Goal: Task Accomplishment & Management: Use online tool/utility

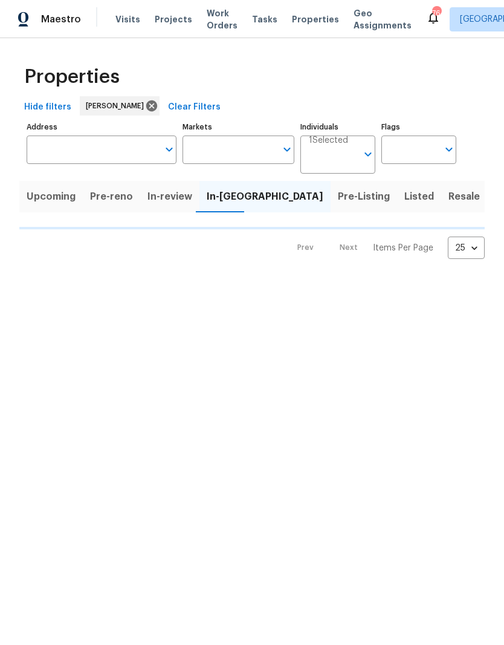
click at [54, 149] on input "Address" at bounding box center [93, 149] width 132 height 28
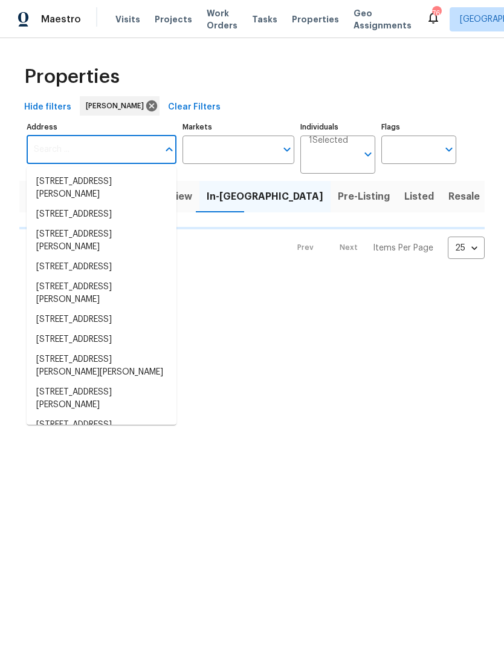
type input "7"
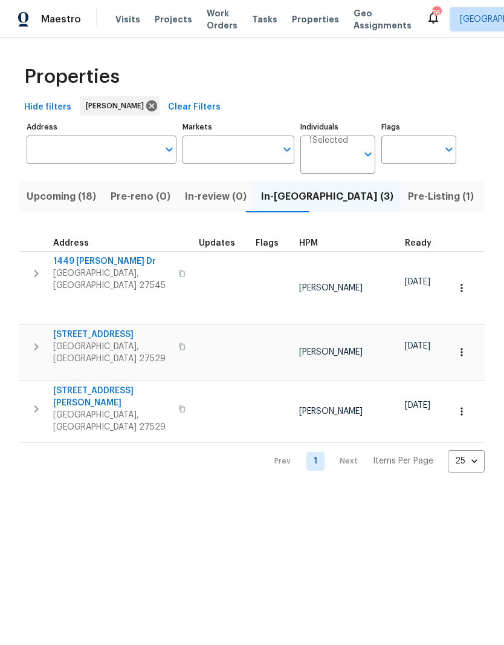
click at [82, 151] on input "Address" at bounding box center [93, 149] width 132 height 28
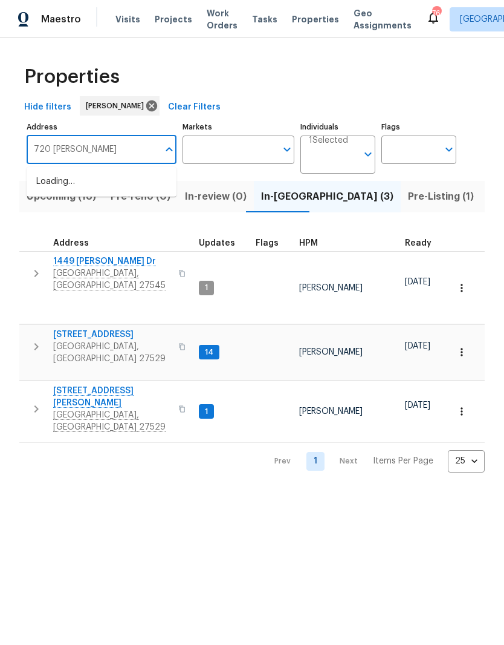
type input "720 rawls"
click at [71, 186] on li "720 Rawls Dr Raleigh NC 27610" at bounding box center [102, 188] width 150 height 33
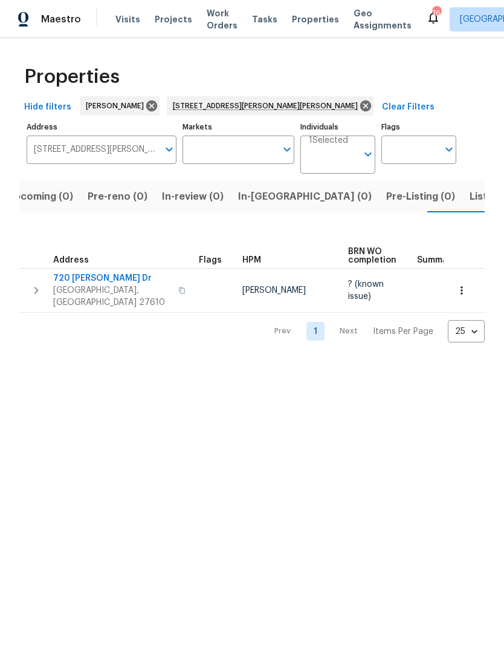
scroll to position [0, 19]
click at [71, 277] on span "720 [PERSON_NAME] Dr" at bounding box center [112, 278] width 118 height 12
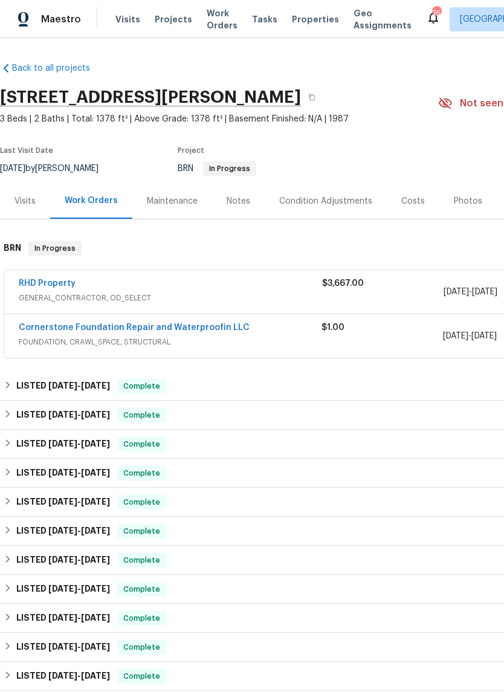
click at [44, 287] on link "RHD Property" at bounding box center [47, 283] width 57 height 8
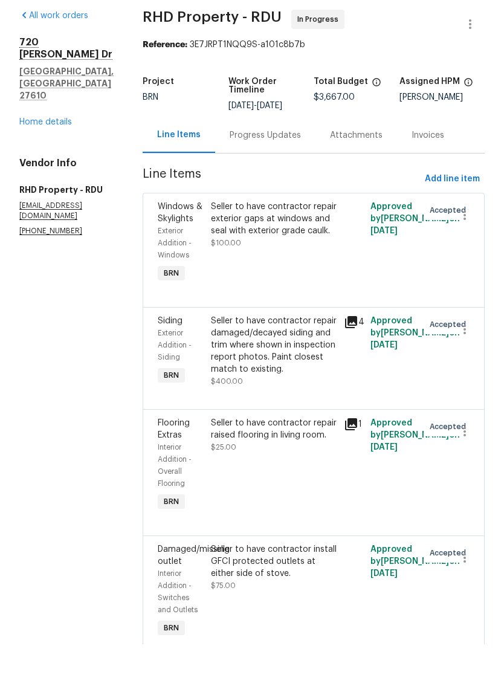
click at [62, 166] on link "Home details" at bounding box center [45, 170] width 53 height 8
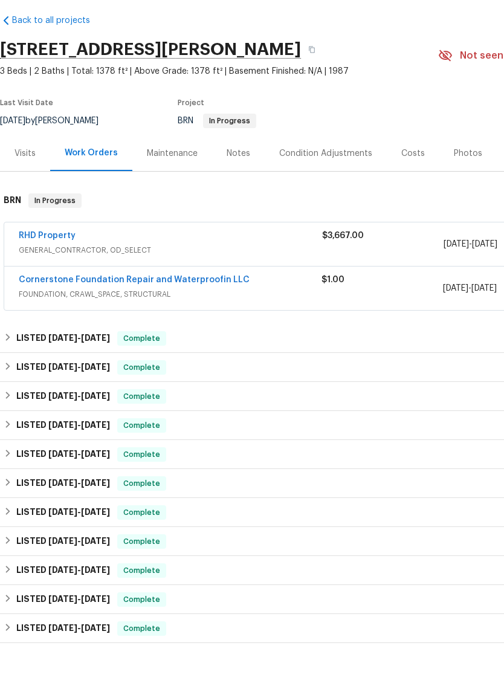
click at [46, 323] on link "Cornerstone Foundation Repair and Waterproofin LLC" at bounding box center [134, 327] width 231 height 8
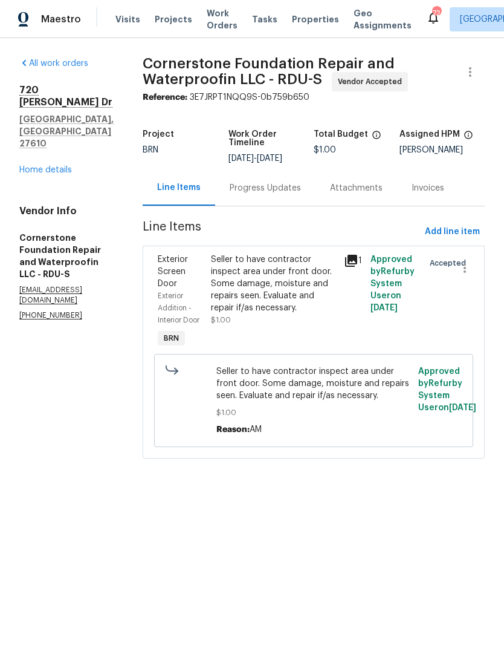
click at [30, 166] on link "Home details" at bounding box center [45, 170] width 53 height 8
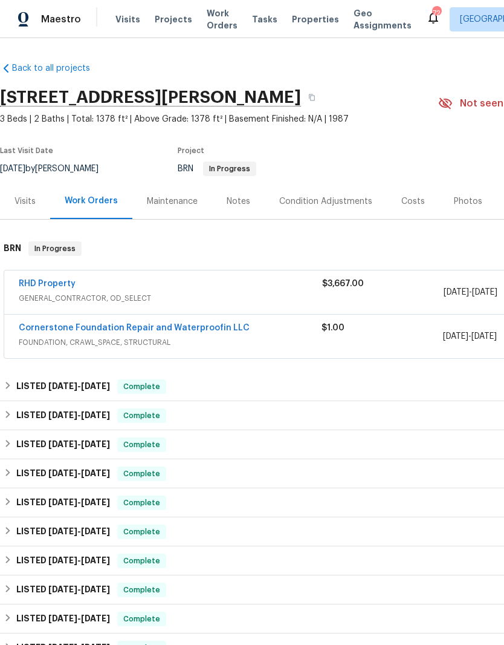
click at [34, 286] on link "RHD Property" at bounding box center [47, 283] width 57 height 8
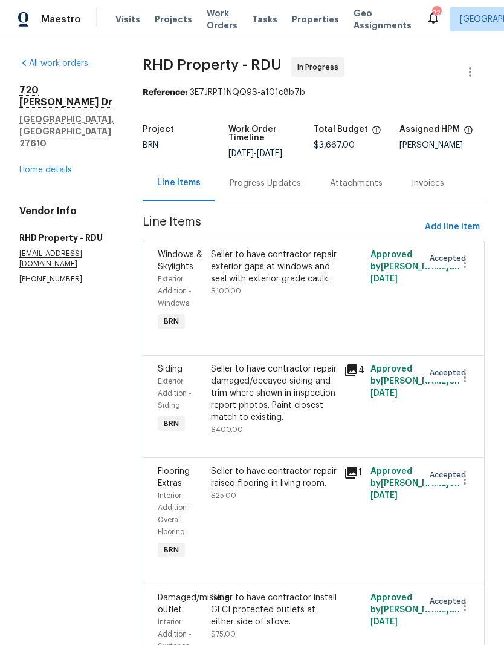
click at [301, 189] on div "Progress Updates" at bounding box center [265, 183] width 71 height 12
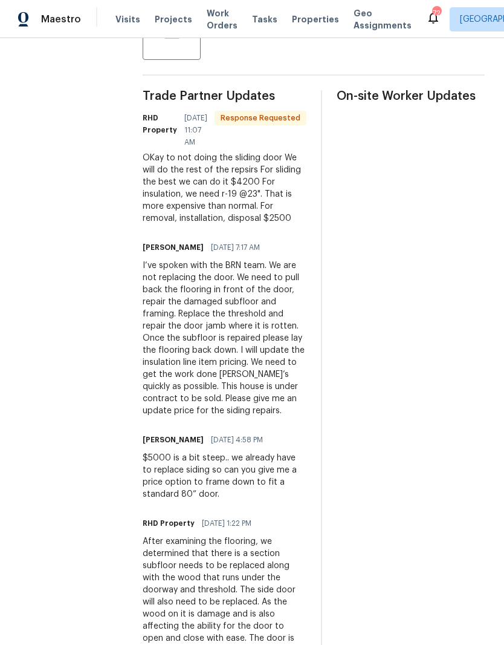
scroll to position [330, 0]
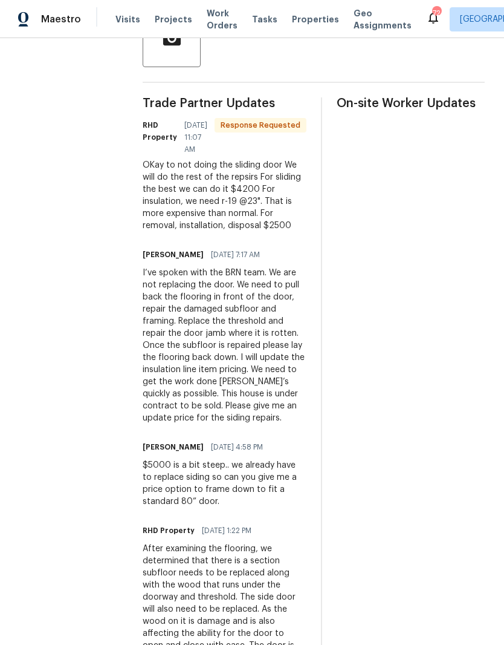
scroll to position [337, 0]
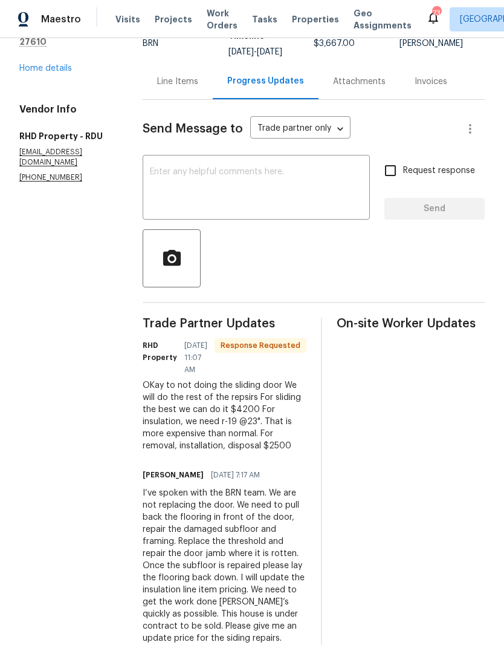
scroll to position [123, 0]
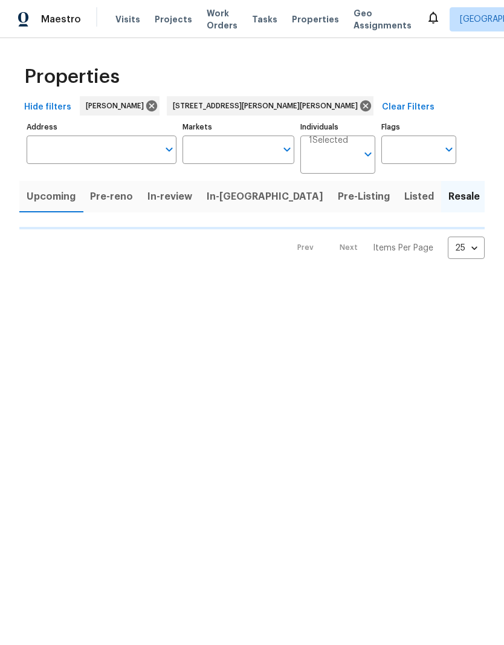
type input "[STREET_ADDRESS][PERSON_NAME][PERSON_NAME]"
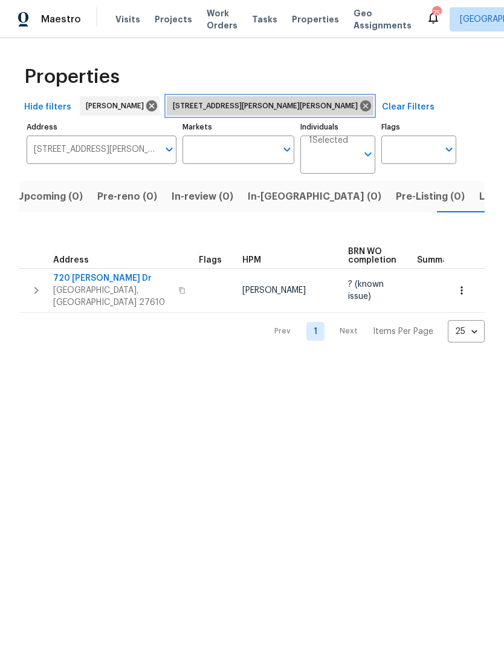
click at [360, 109] on icon at bounding box center [365, 105] width 11 height 11
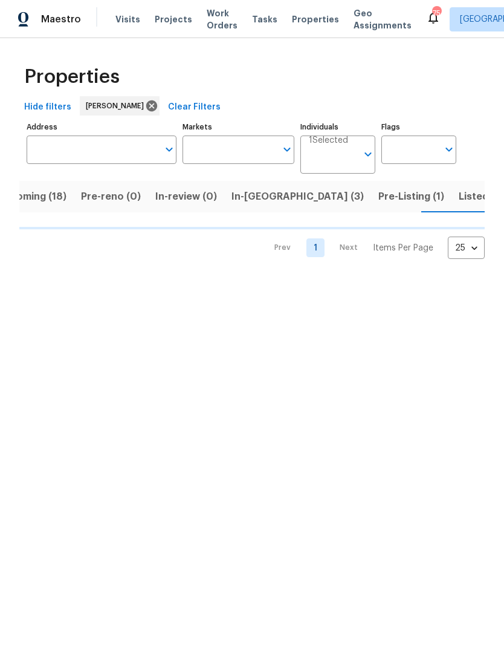
scroll to position [0, 30]
click at [244, 200] on span "In-reno (3)" at bounding box center [297, 196] width 132 height 17
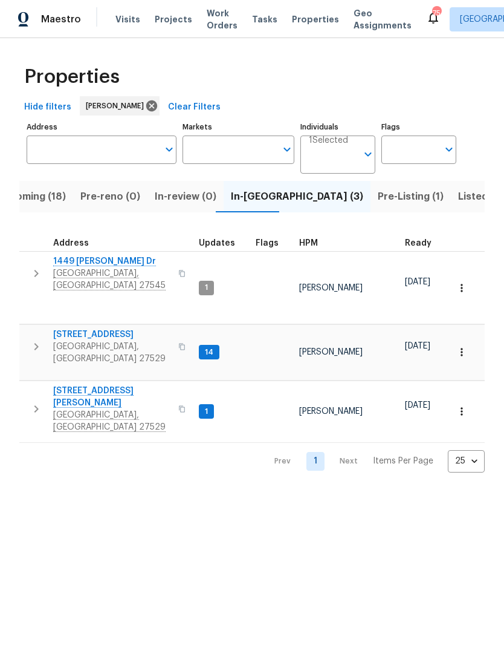
click at [79, 270] on span "Knightdale, NC 27545" at bounding box center [112, 279] width 118 height 24
click at [462, 284] on icon "button" at bounding box center [462, 288] width 12 height 12
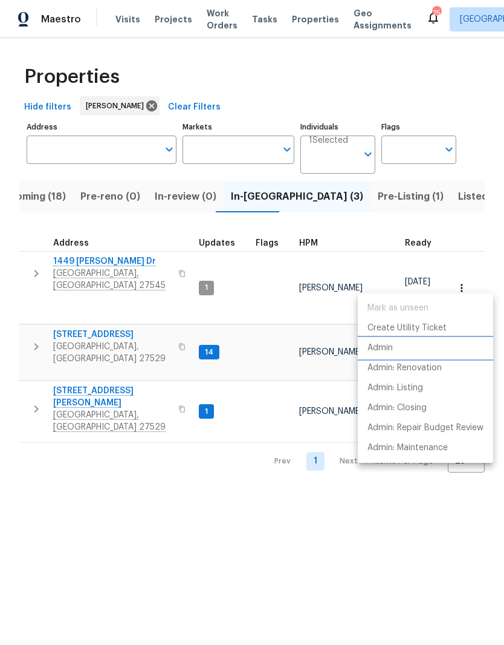
click at [440, 348] on li "Admin" at bounding box center [425, 348] width 135 height 20
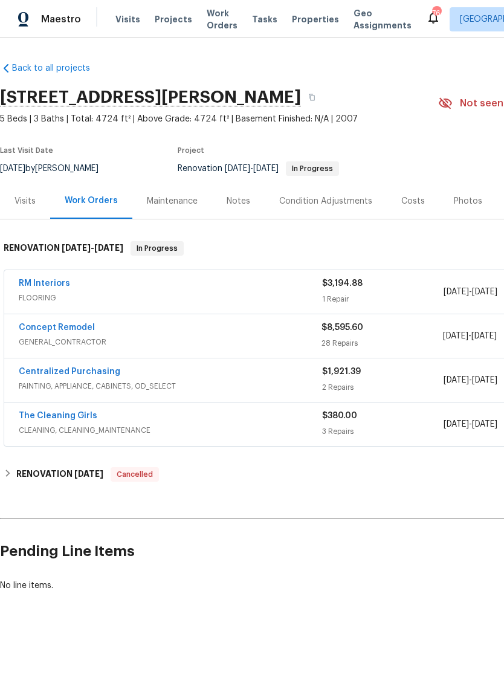
click at [36, 285] on link "RM Interiors" at bounding box center [44, 283] width 51 height 8
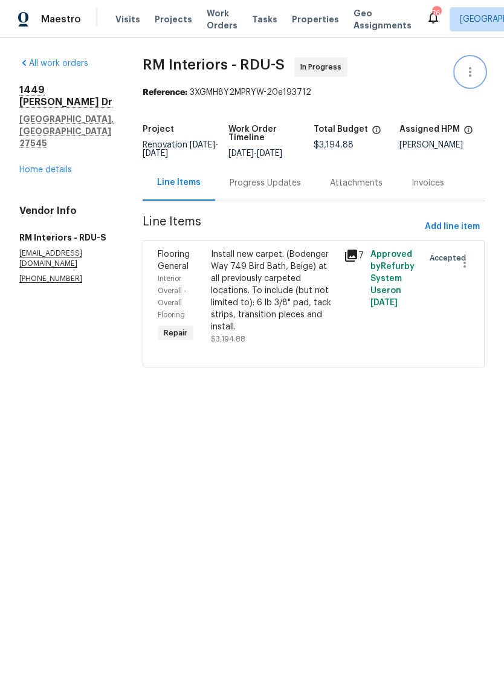
click at [475, 71] on icon "button" at bounding box center [470, 72] width 15 height 15
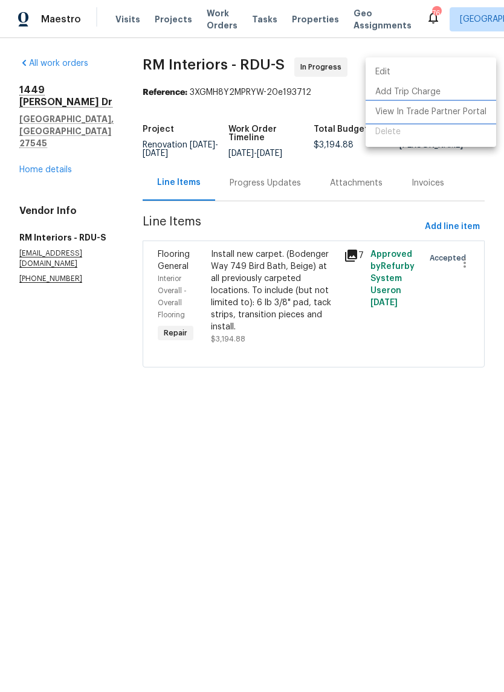
click at [473, 115] on li "View In Trade Partner Portal" at bounding box center [431, 112] width 131 height 20
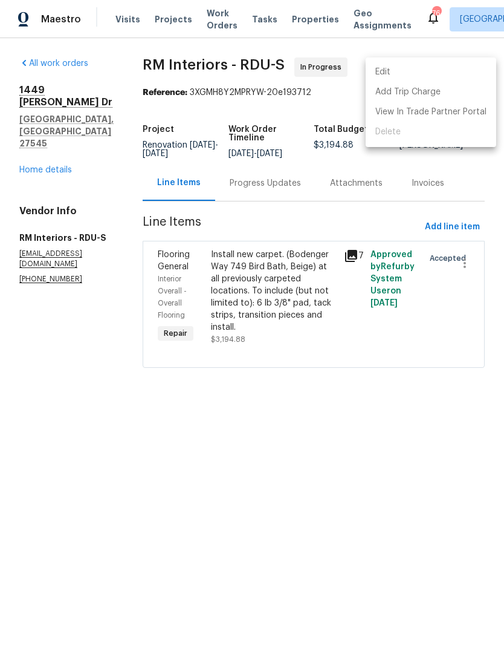
click at [60, 161] on div at bounding box center [252, 322] width 504 height 645
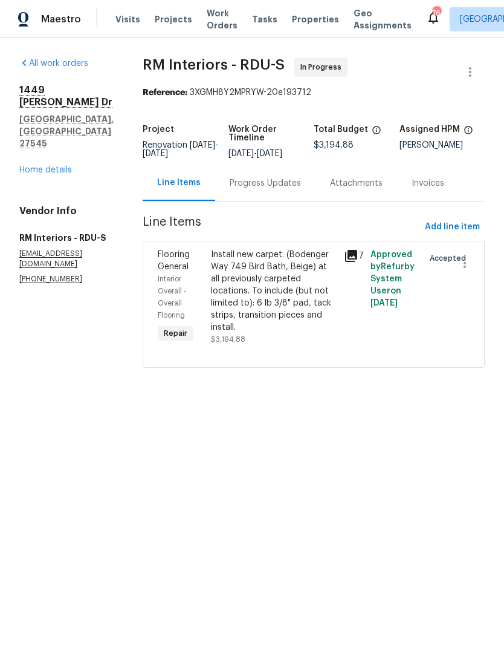
click at [30, 166] on link "Home details" at bounding box center [45, 170] width 53 height 8
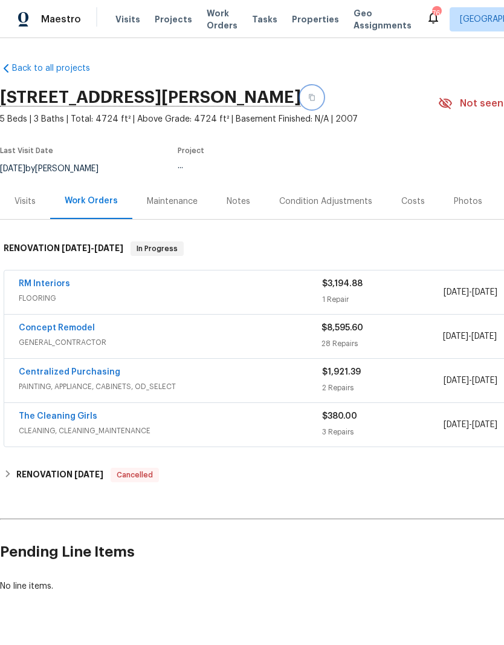
click at [316, 97] on icon "button" at bounding box center [311, 97] width 7 height 7
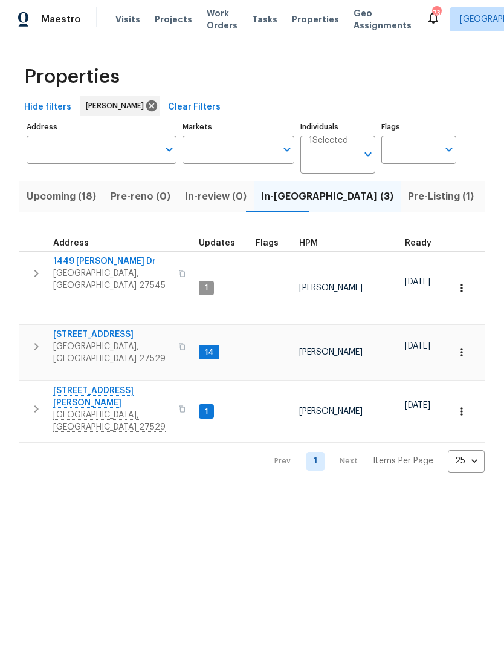
click at [117, 328] on span "4645 Low Ground Ct" at bounding box center [112, 334] width 118 height 12
click at [44, 148] on input "Address" at bounding box center [93, 149] width 132 height 28
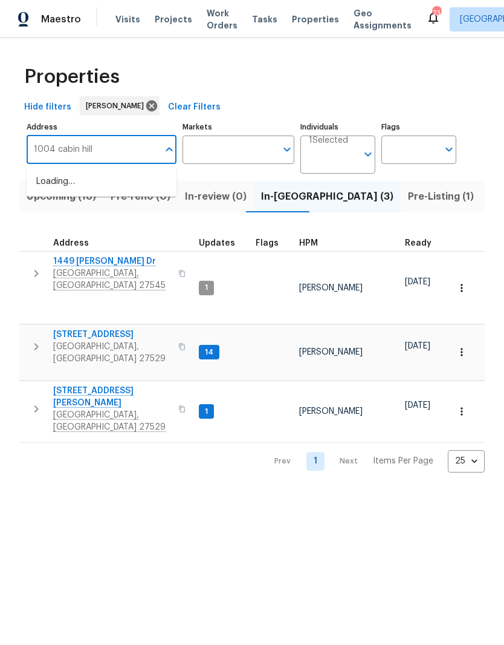
type input "1004 cabin hill"
click at [51, 192] on li "1004 Cabin Hill Way Garner NC 27529" at bounding box center [102, 182] width 150 height 21
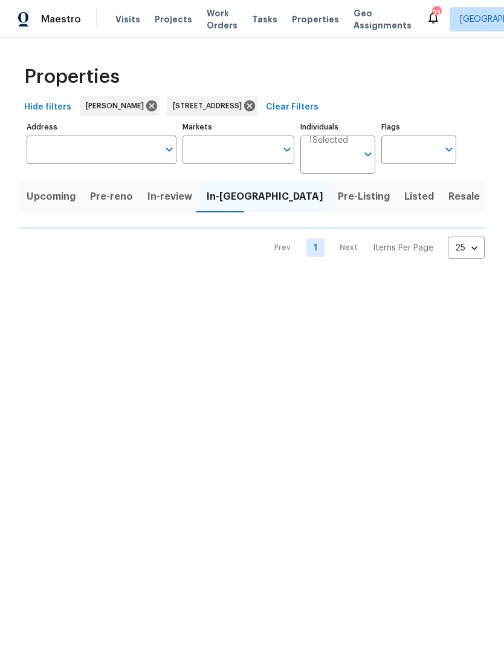
type input "1004 Cabin Hill Way Garner NC 27529"
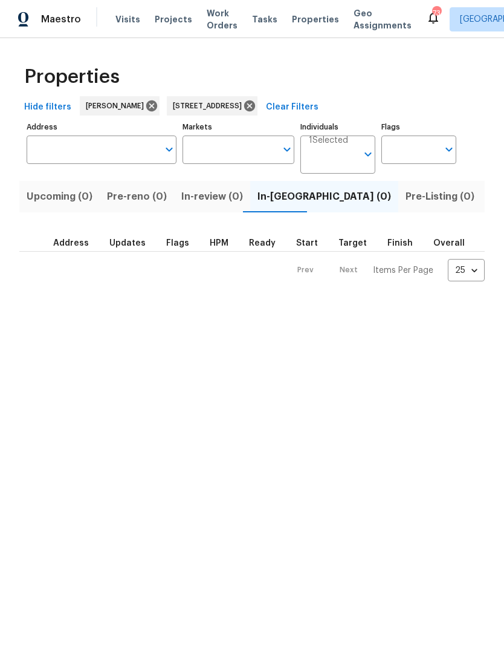
type input "1004 Cabin Hill Way Garner NC 27529"
click at [489, 197] on span "Listed (1)" at bounding box center [511, 196] width 44 height 17
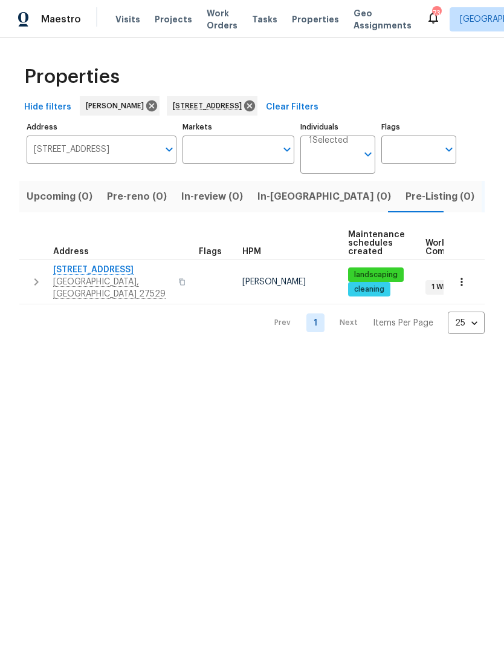
click at [76, 276] on span "1004 Cabin Hill Way" at bounding box center [112, 270] width 118 height 12
click at [255, 101] on icon at bounding box center [249, 105] width 11 height 11
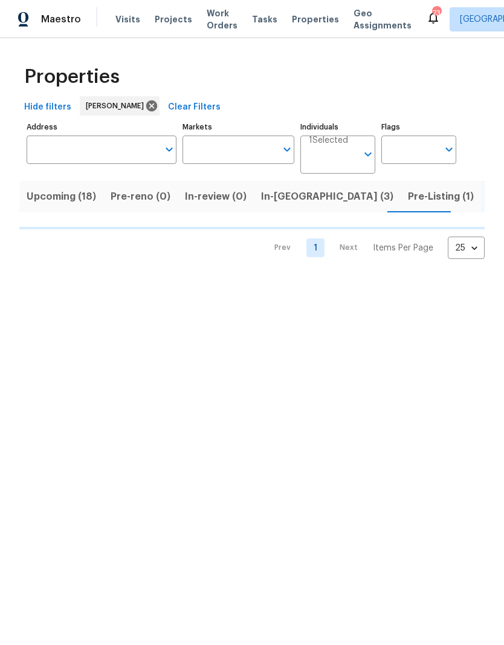
click at [274, 194] on span "In-[GEOGRAPHIC_DATA] (3)" at bounding box center [327, 196] width 132 height 17
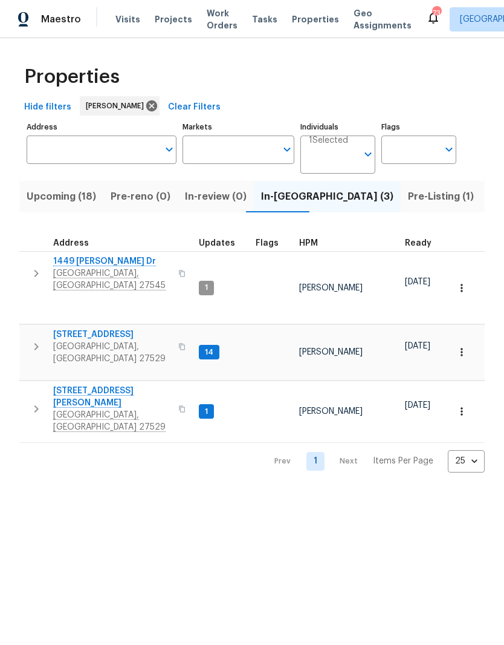
click at [71, 409] on span "[GEOGRAPHIC_DATA], [GEOGRAPHIC_DATA] 27529" at bounding box center [112, 421] width 118 height 24
click at [51, 203] on span "Upcoming (18)" at bounding box center [62, 196] width 70 height 17
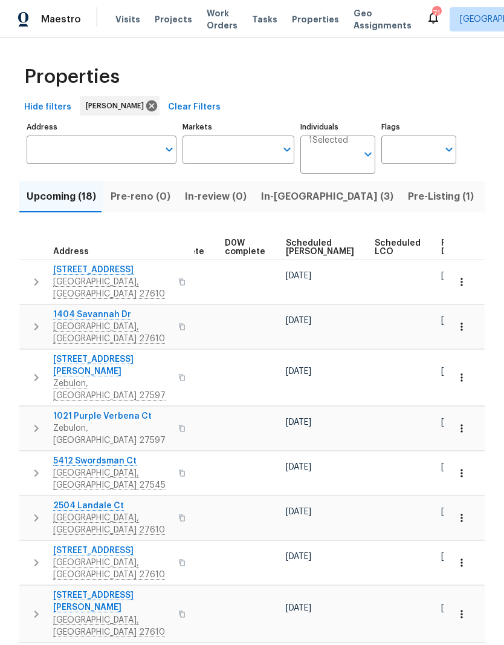
scroll to position [0, 303]
click at [442, 250] on span "Ready Date" at bounding box center [455, 247] width 27 height 17
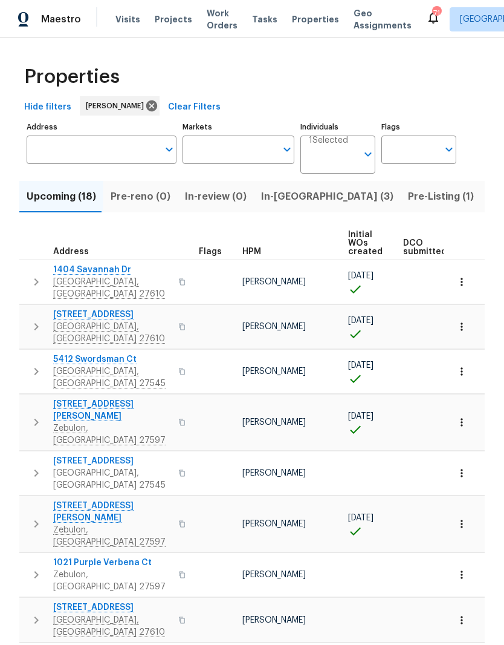
click at [89, 268] on span "1404 Savannah Dr" at bounding box center [112, 270] width 118 height 12
click at [464, 280] on icon "button" at bounding box center [462, 282] width 12 height 12
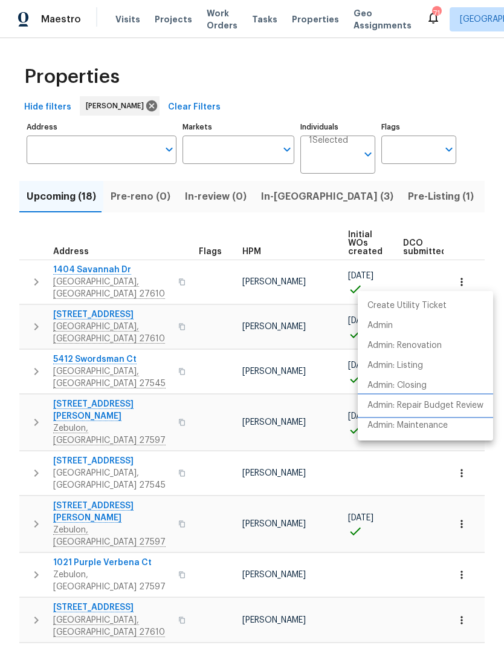
click at [469, 411] on p "Admin: Repair Budget Review" at bounding box center [426, 405] width 116 height 13
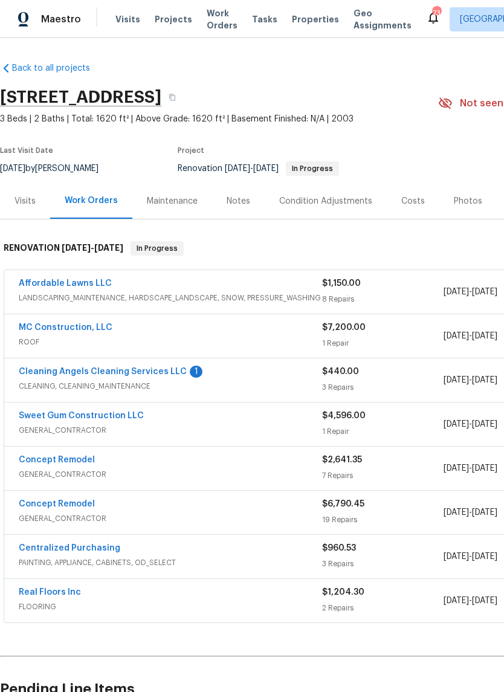
click at [34, 338] on span "ROOF" at bounding box center [171, 342] width 304 height 12
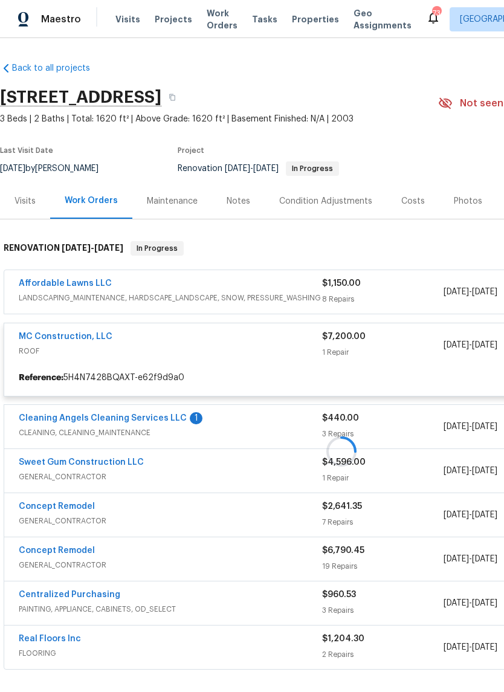
click at [31, 336] on div at bounding box center [341, 451] width 683 height 444
click at [19, 200] on div "Visits" at bounding box center [25, 201] width 21 height 12
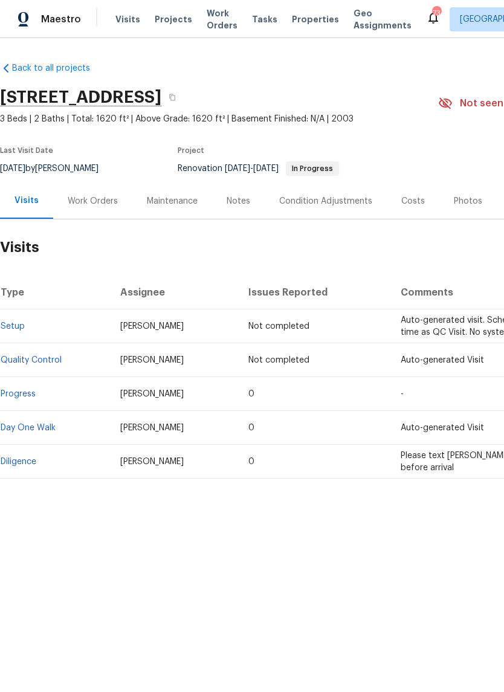
click at [241, 198] on div "Notes" at bounding box center [239, 201] width 24 height 12
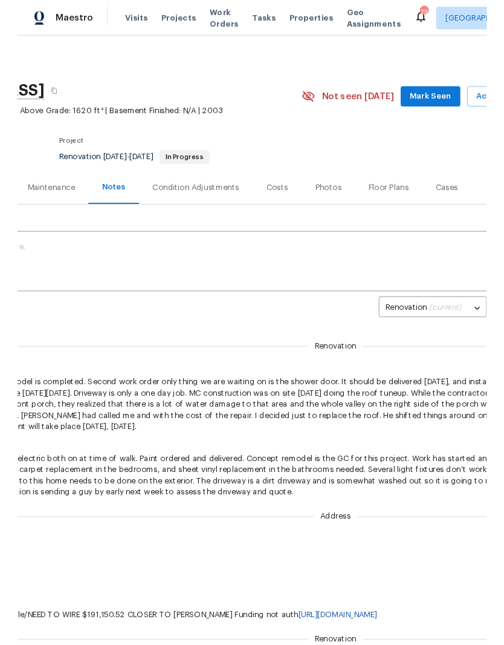
scroll to position [1, 132]
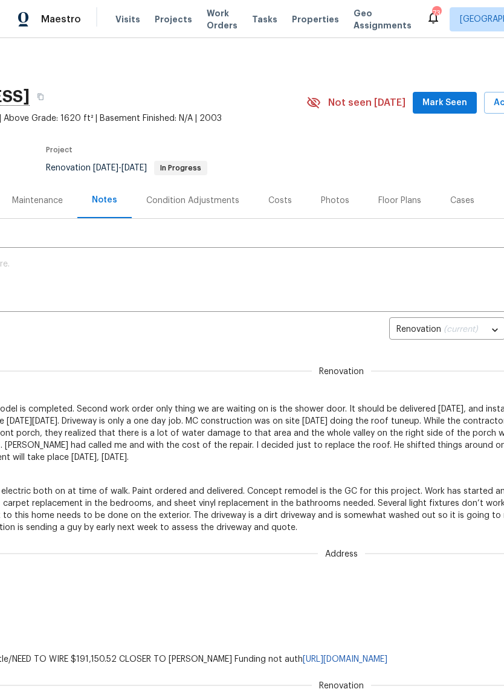
click at [458, 111] on button "Mark Seen" at bounding box center [445, 103] width 64 height 22
click at [279, 283] on textarea at bounding box center [209, 281] width 669 height 42
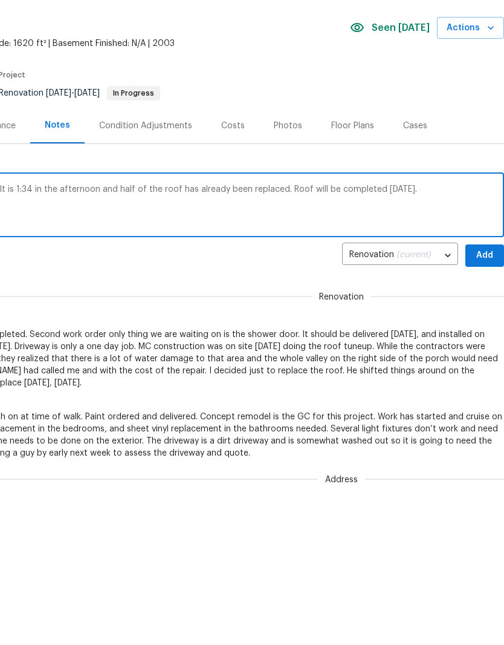
scroll to position [1, 179]
type textarea "Stop by to check on progress of the roof. It is 1:34 in the afternoon and half …"
click at [497, 319] on button "Add" at bounding box center [485, 330] width 39 height 22
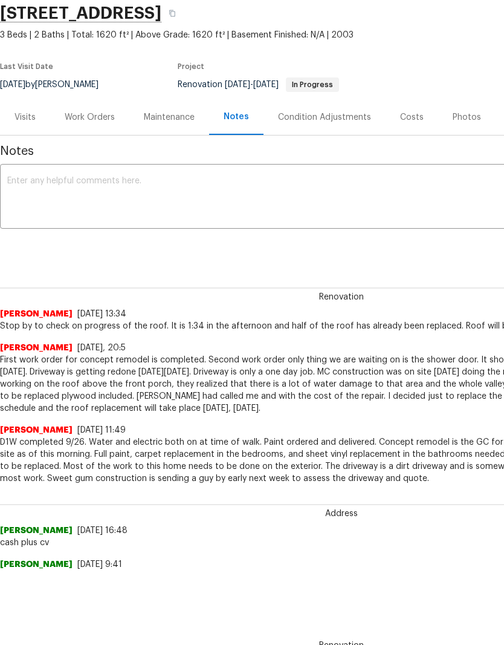
scroll to position [8, 0]
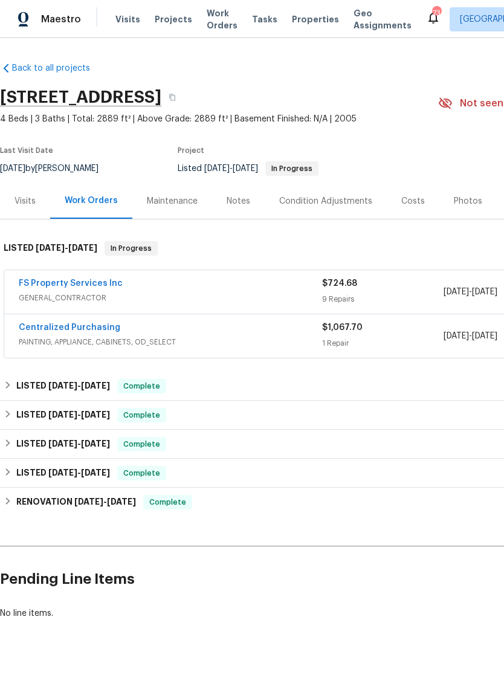
click at [31, 287] on link "FS Property Services Inc" at bounding box center [71, 283] width 104 height 8
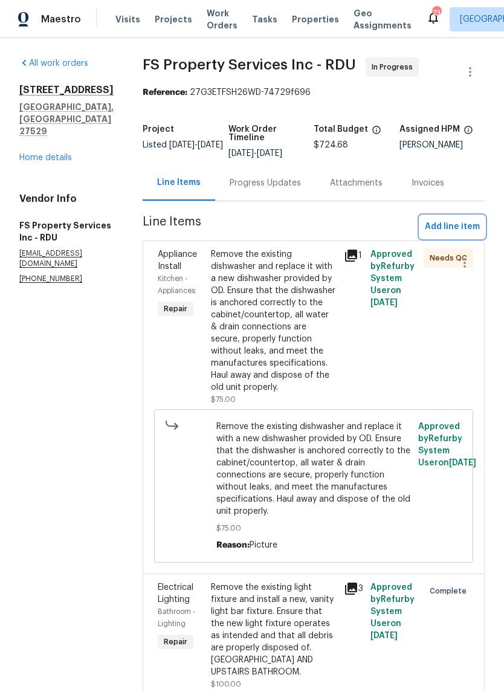
click at [470, 233] on span "Add line item" at bounding box center [452, 226] width 55 height 15
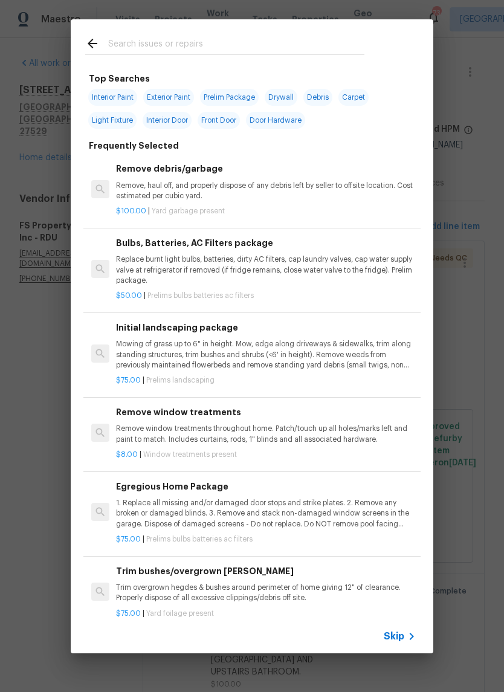
click at [264, 37] on input "text" at bounding box center [236, 45] width 256 height 18
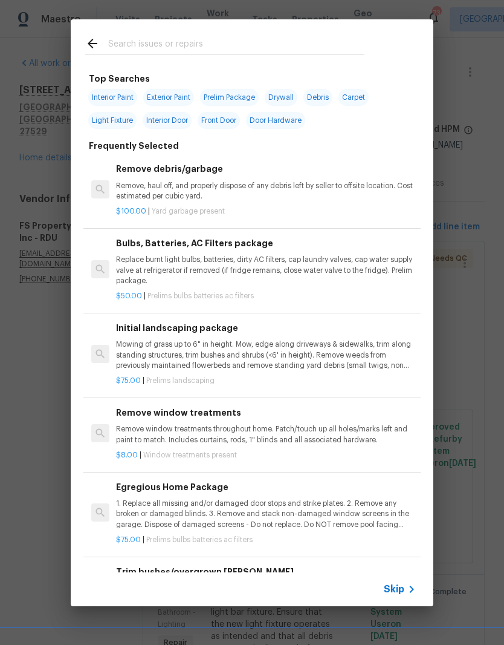
click at [136, 197] on p "Remove, haul off, and properly dispose of any debris left by seller to offsite …" at bounding box center [266, 191] width 300 height 21
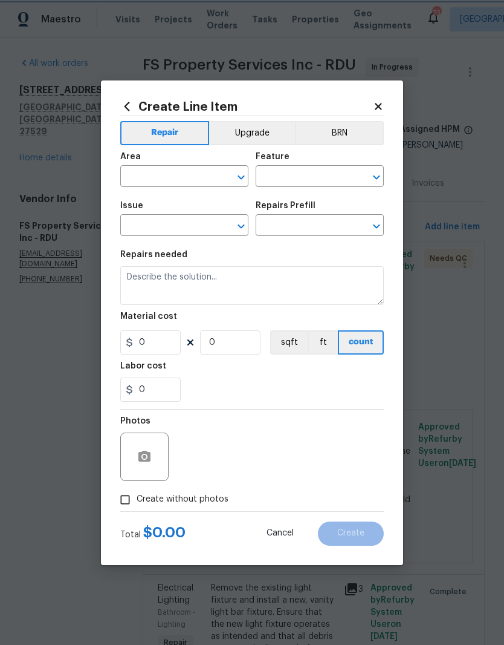
type input "Debris/garbage on site"
type textarea "Remove, haul off, and properly dispose of any debris left by seller to offsite …"
type input "1"
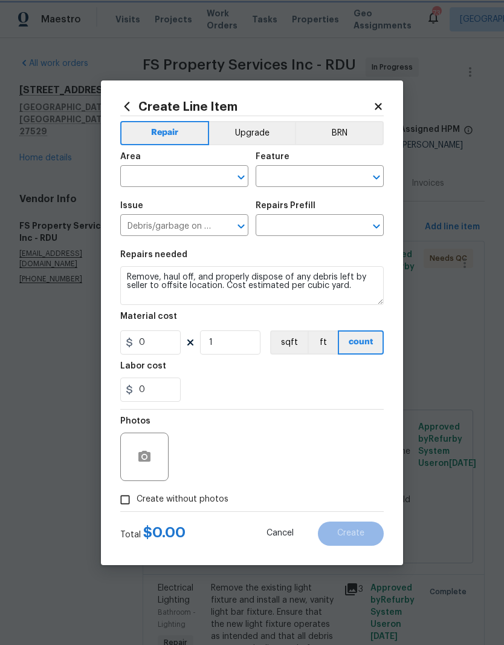
type input "Remove debris/garbage $100.00"
type input "100"
click at [142, 175] on input "text" at bounding box center [167, 177] width 94 height 19
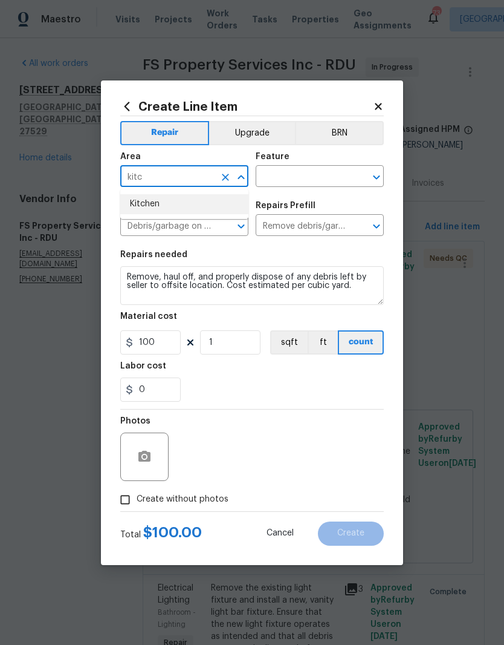
click at [144, 205] on li "Kitchen" at bounding box center [184, 204] width 128 height 20
type input "Kitchen"
click at [316, 181] on input "text" at bounding box center [303, 177] width 94 height 19
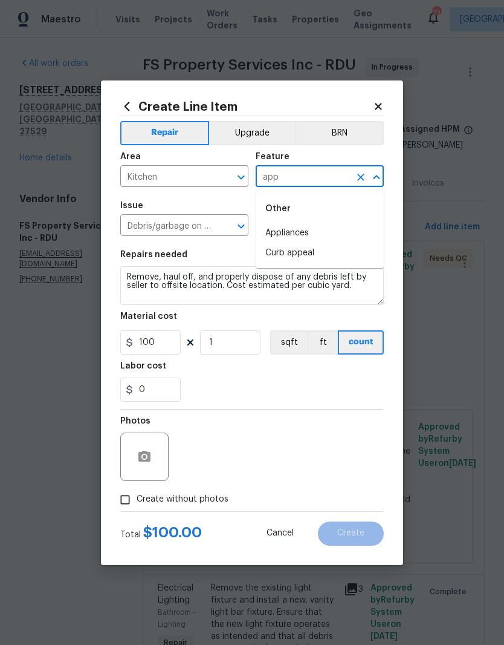
click at [349, 225] on li "Appliances" at bounding box center [320, 233] width 128 height 20
type input "Appliances"
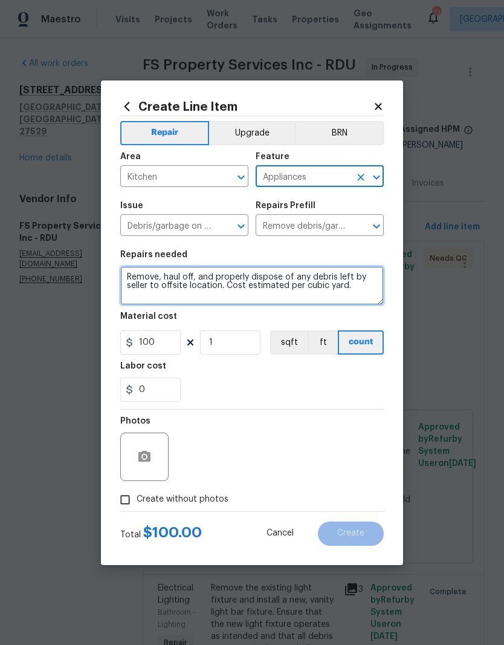
click at [279, 289] on textarea "Remove, haul off, and properly dispose of any debris left by seller to offsite …" at bounding box center [252, 285] width 264 height 39
click at [372, 298] on textarea "Remove, haul off, and properly dispose of any debris left by seller to offsite …" at bounding box center [252, 285] width 264 height 39
type textarea "Remove, haul off, and properly dispose of any debris left by seller to offsite …"
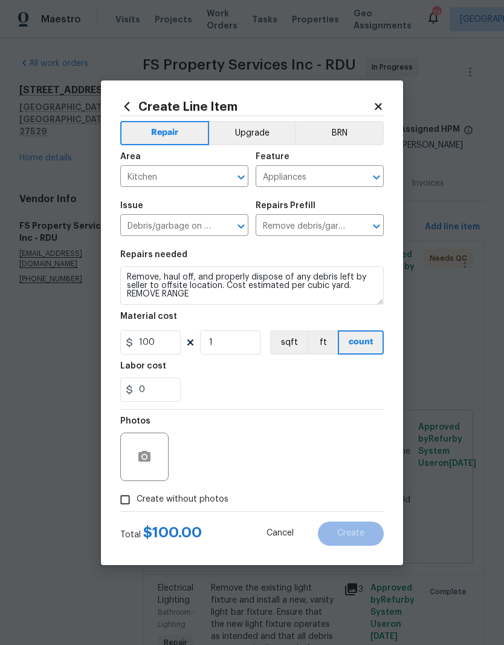
click at [328, 380] on div "0" at bounding box center [252, 389] width 264 height 24
click at [152, 345] on input "100" at bounding box center [150, 342] width 60 height 24
type input "50"
click at [323, 380] on div "0" at bounding box center [252, 389] width 264 height 24
click at [122, 501] on input "Create without photos" at bounding box center [125, 499] width 23 height 23
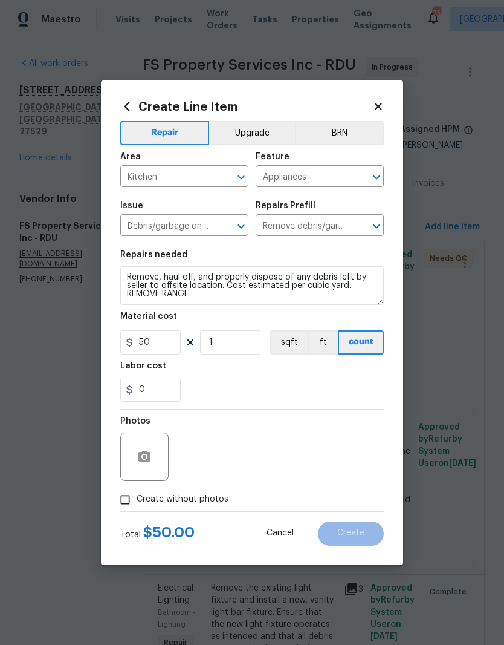
checkbox input "true"
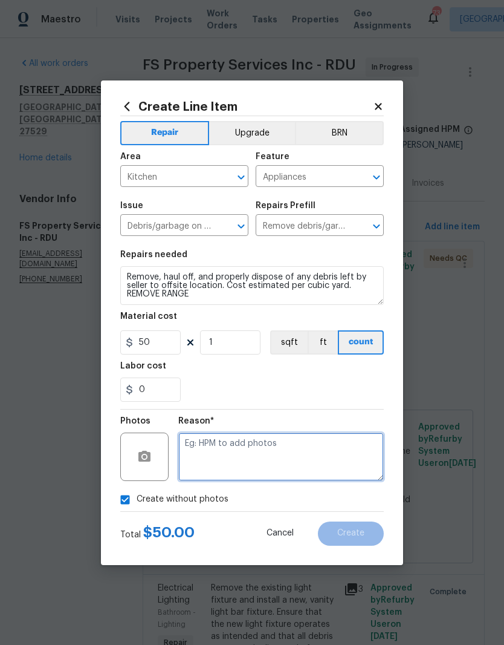
click at [338, 472] on textarea at bounding box center [281, 456] width 206 height 48
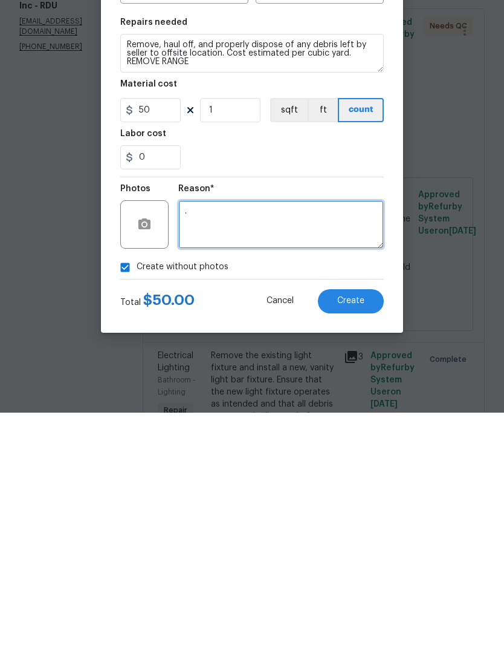
type textarea "."
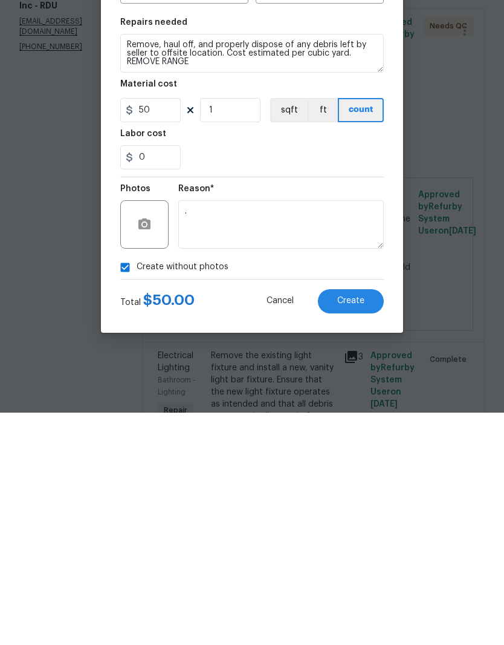
click at [369, 521] on button "Create" at bounding box center [351, 533] width 66 height 24
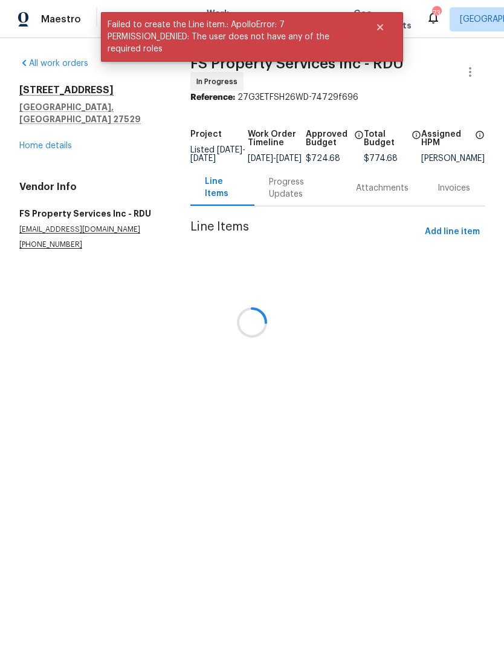
scroll to position [0, 0]
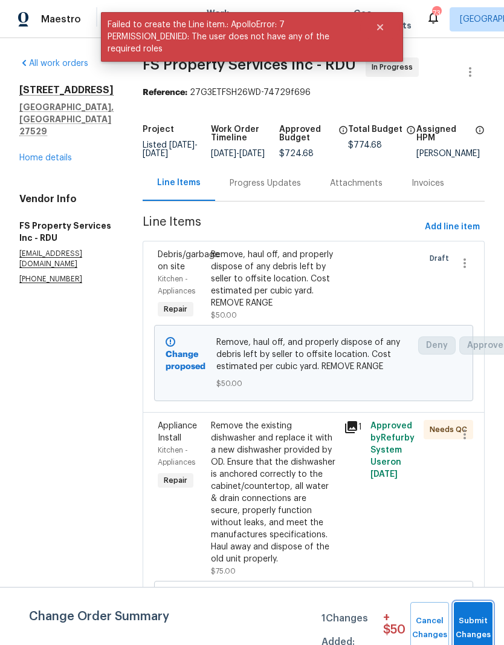
click at [483, 622] on span "Submit Changes" at bounding box center [473, 628] width 27 height 28
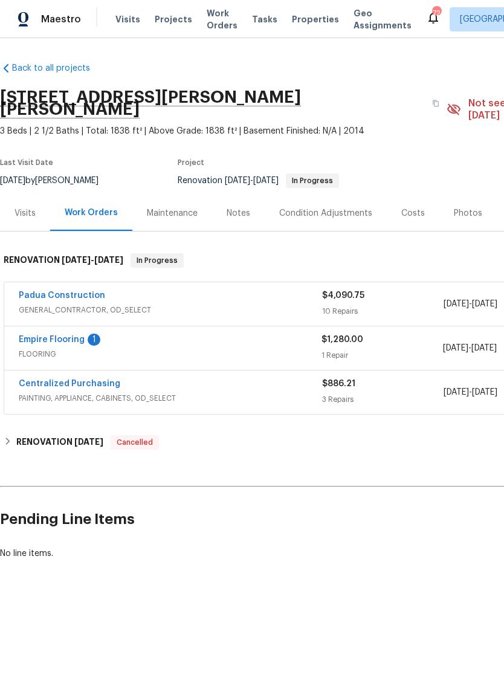
click at [74, 336] on link "Empire Flooring" at bounding box center [52, 340] width 66 height 8
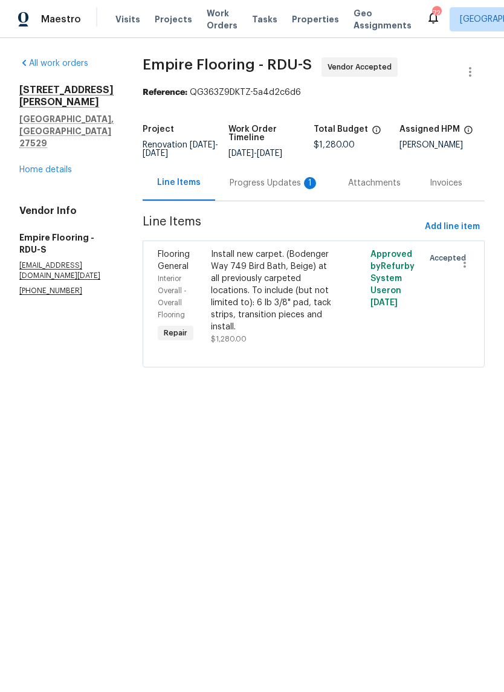
click at [278, 189] on div "Progress Updates 1" at bounding box center [274, 183] width 89 height 12
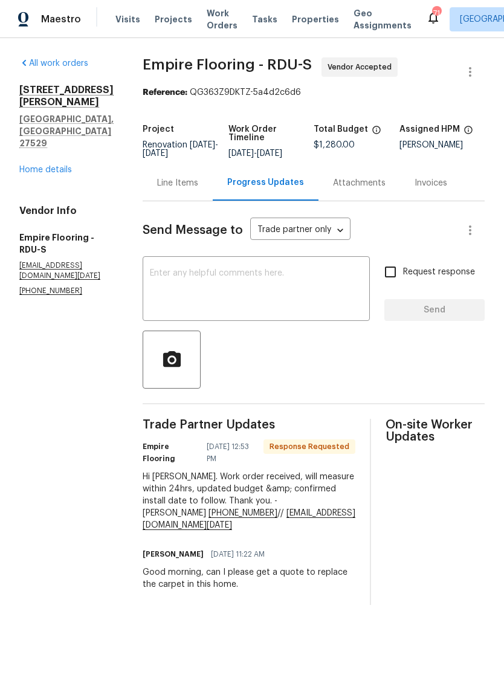
click at [287, 301] on textarea at bounding box center [256, 290] width 213 height 42
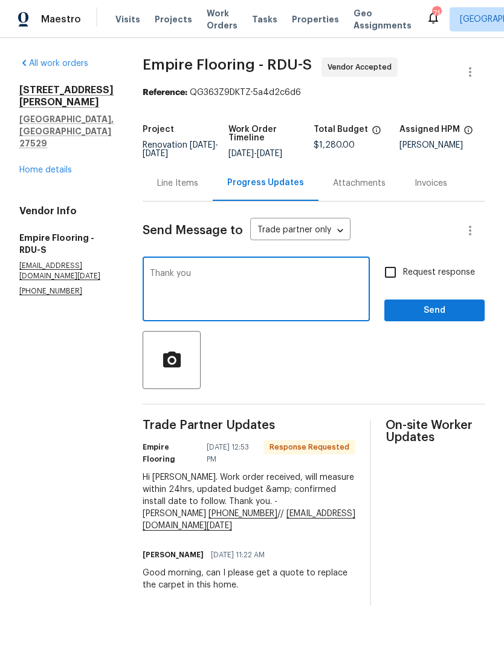
click at [395, 399] on div "Send Message to Trade partner only Trade partner only ​ Thank you x ​ Request r…" at bounding box center [314, 403] width 342 height 404
click at [298, 287] on textarea "Thank you" at bounding box center [256, 290] width 213 height 42
type textarea "Thank you.. I’ll be ready for install Thursday 10/9."
click at [403, 285] on input "Request response" at bounding box center [390, 271] width 25 height 25
checkbox input "true"
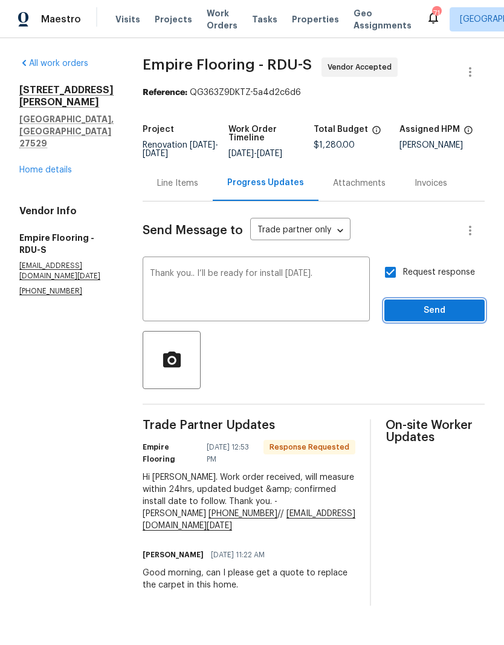
click at [469, 318] on span "Send" at bounding box center [434, 310] width 81 height 15
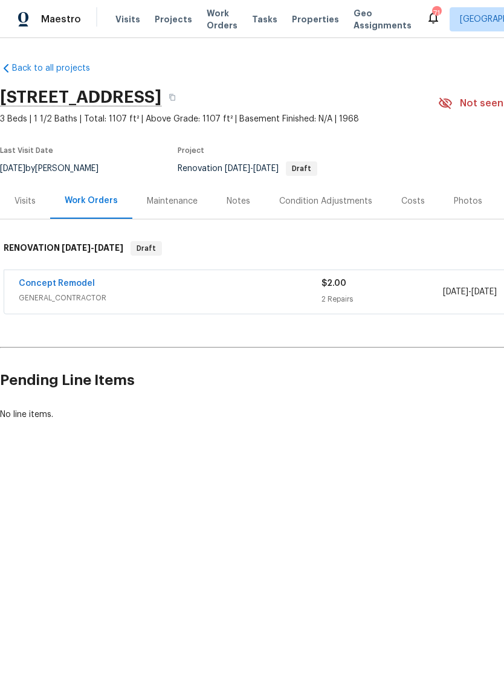
click at [237, 205] on div "Notes" at bounding box center [239, 201] width 24 height 12
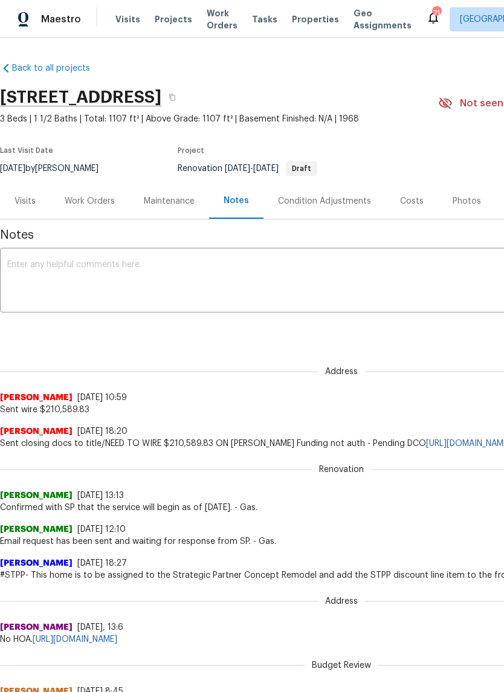
click at [33, 199] on div "Visits" at bounding box center [25, 201] width 21 height 12
